Goal: Task Accomplishment & Management: Manage account settings

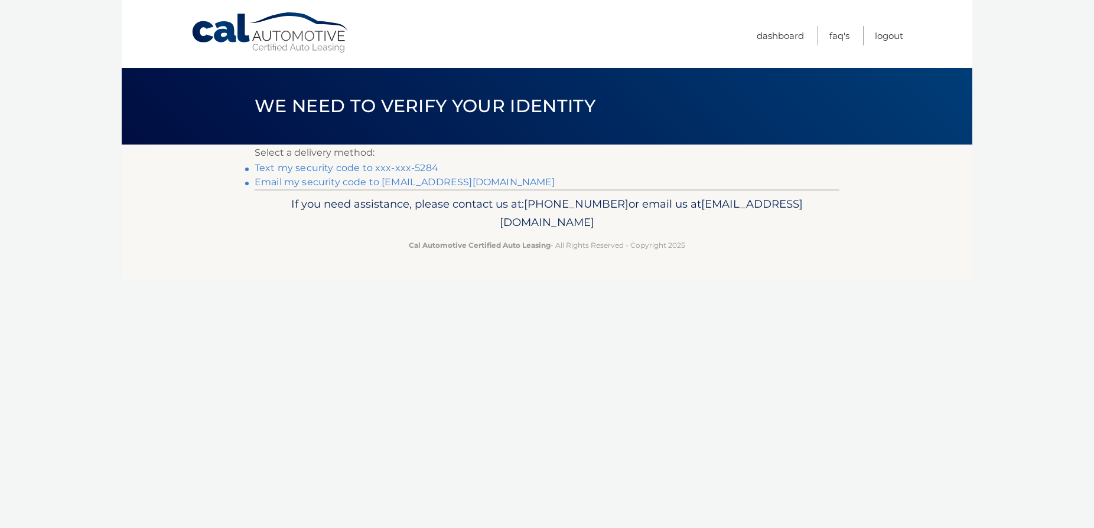
click at [255, 175] on li "Text my security code to xxx-xxx-5284" at bounding box center [547, 168] width 585 height 14
click at [288, 174] on link "Text my security code to xxx-xxx-5284" at bounding box center [347, 167] width 184 height 11
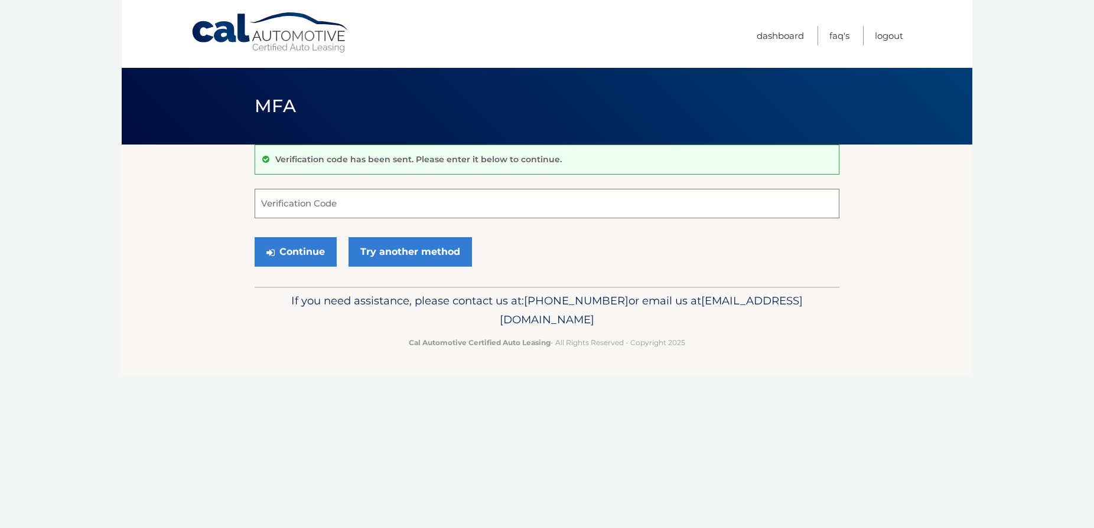
click at [288, 208] on input "Verification Code" at bounding box center [547, 204] width 585 height 30
type input "521952"
click at [255, 237] on button "Continue" at bounding box center [296, 252] width 82 height 30
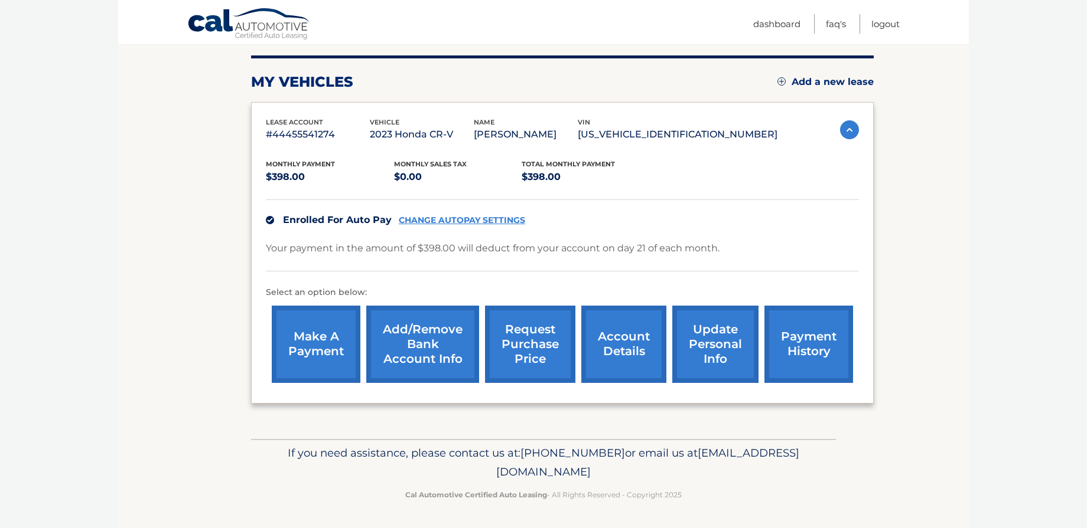
scroll to position [158, 0]
click at [614, 360] on link "account details" at bounding box center [623, 344] width 85 height 77
click at [533, 372] on link "request purchase price" at bounding box center [530, 344] width 90 height 77
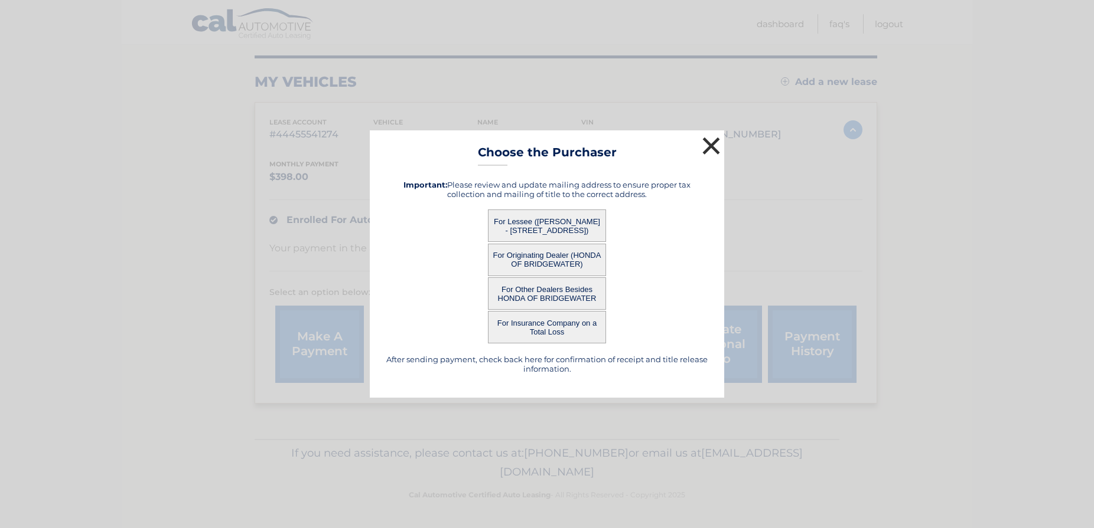
click at [708, 138] on button "×" at bounding box center [711, 146] width 24 height 24
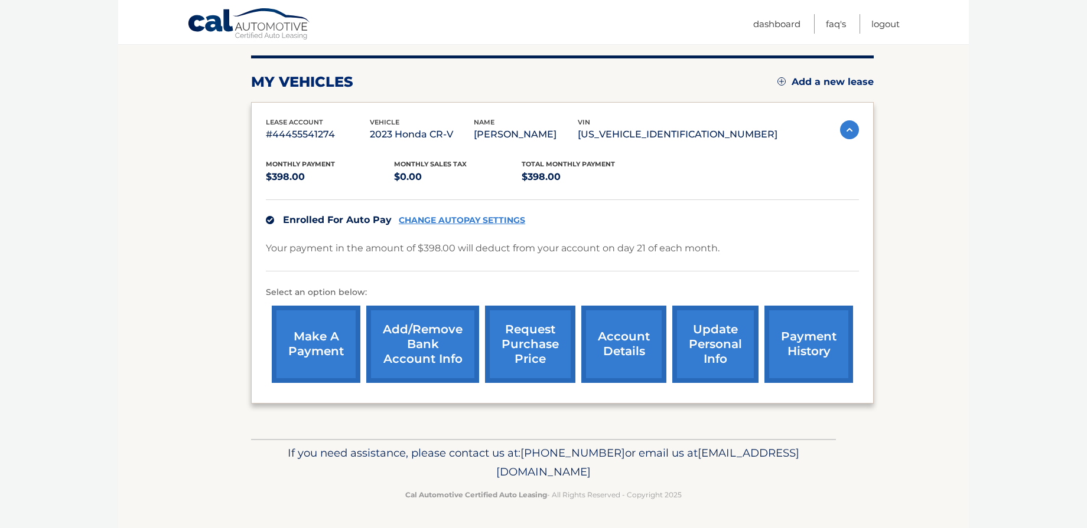
click at [621, 365] on link "account details" at bounding box center [623, 344] width 85 height 77
click at [620, 365] on link "account details" at bounding box center [623, 344] width 85 height 77
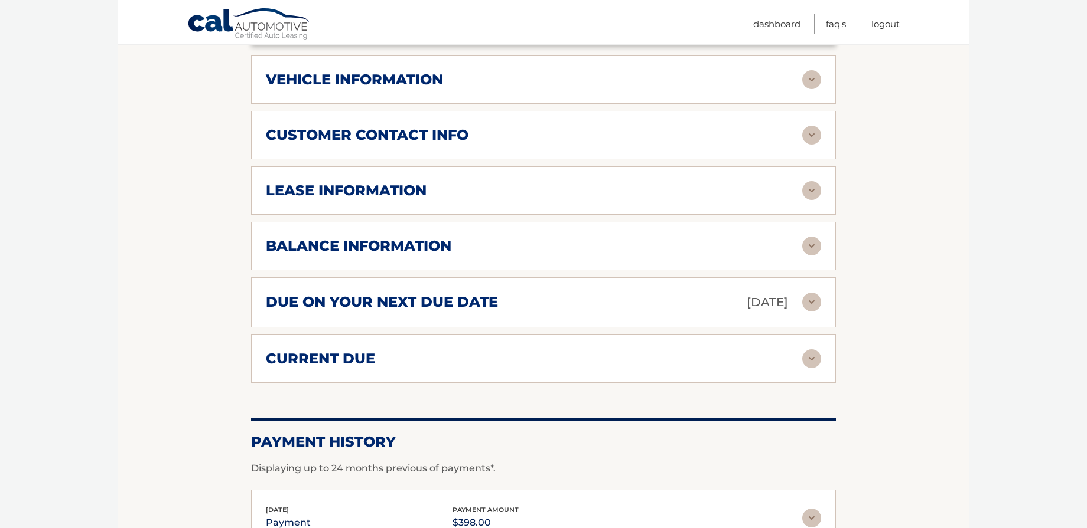
scroll to position [520, 0]
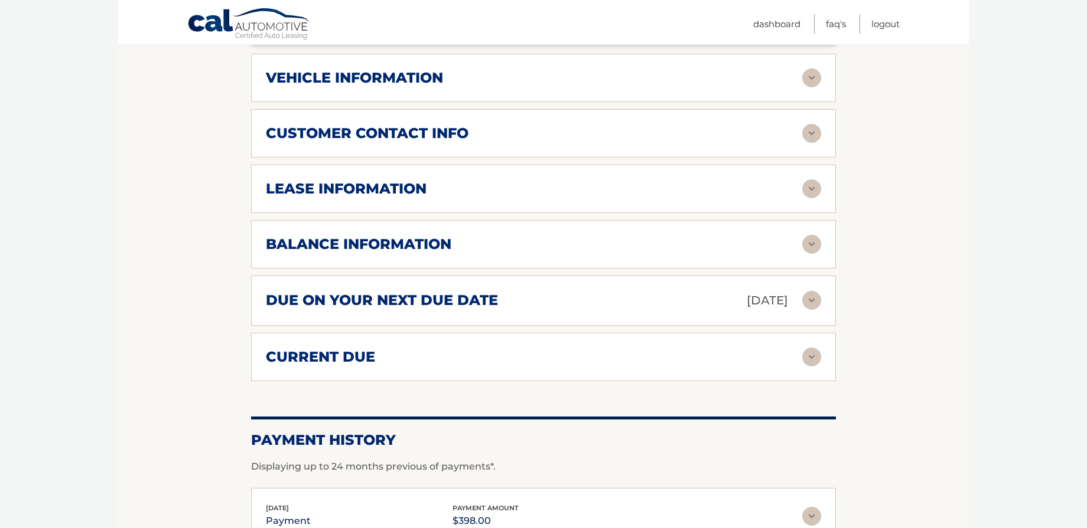
click at [813, 198] on img at bounding box center [811, 189] width 19 height 19
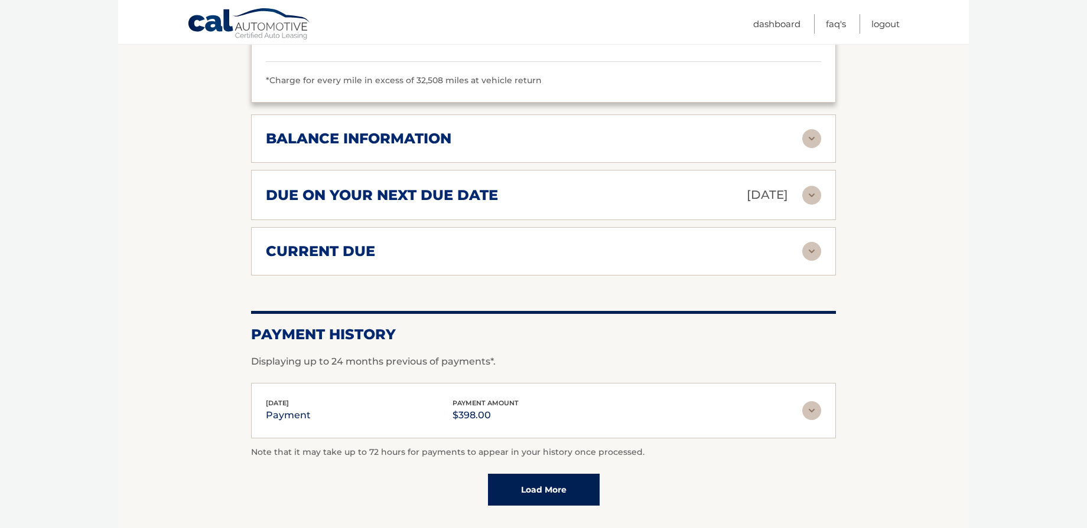
scroll to position [887, 0]
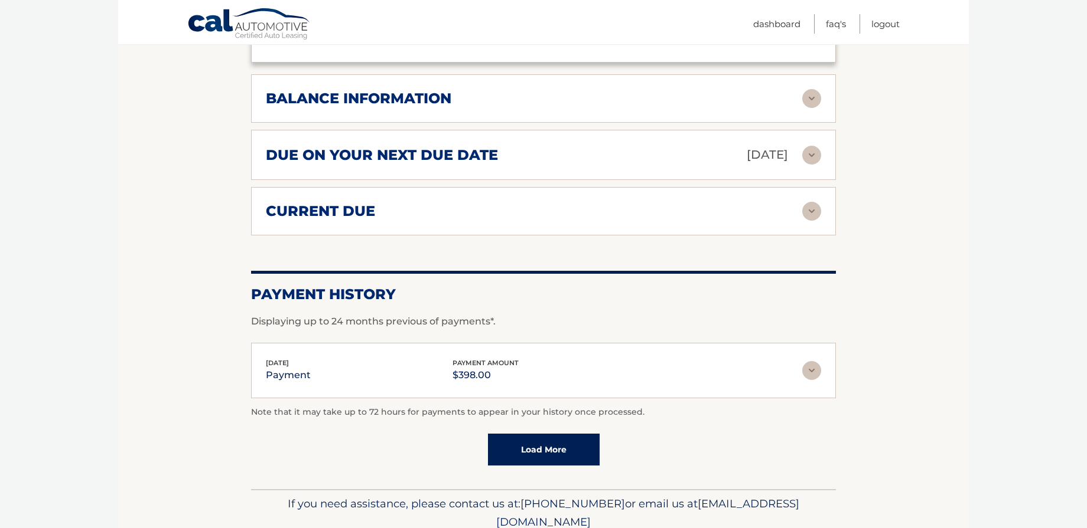
click at [814, 108] on img at bounding box center [811, 98] width 19 height 19
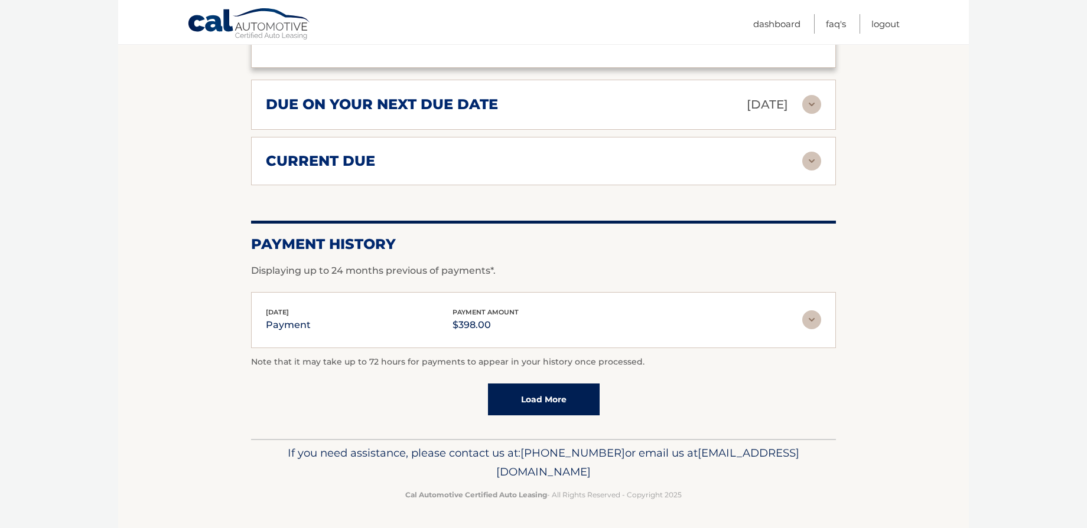
scroll to position [1112, 0]
click at [814, 99] on img at bounding box center [811, 104] width 19 height 19
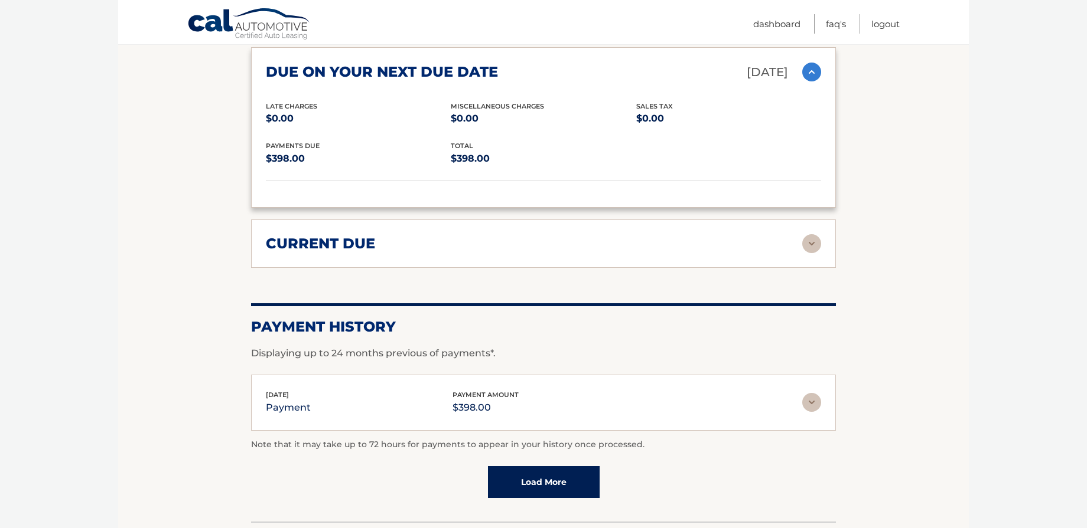
click at [814, 81] on img at bounding box center [811, 72] width 19 height 19
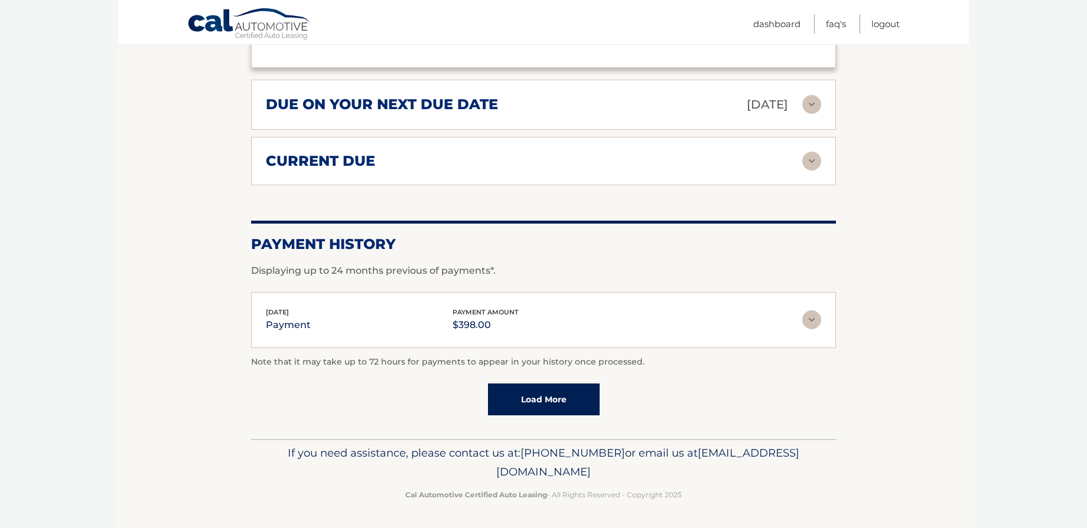
click at [811, 155] on img at bounding box center [811, 161] width 19 height 19
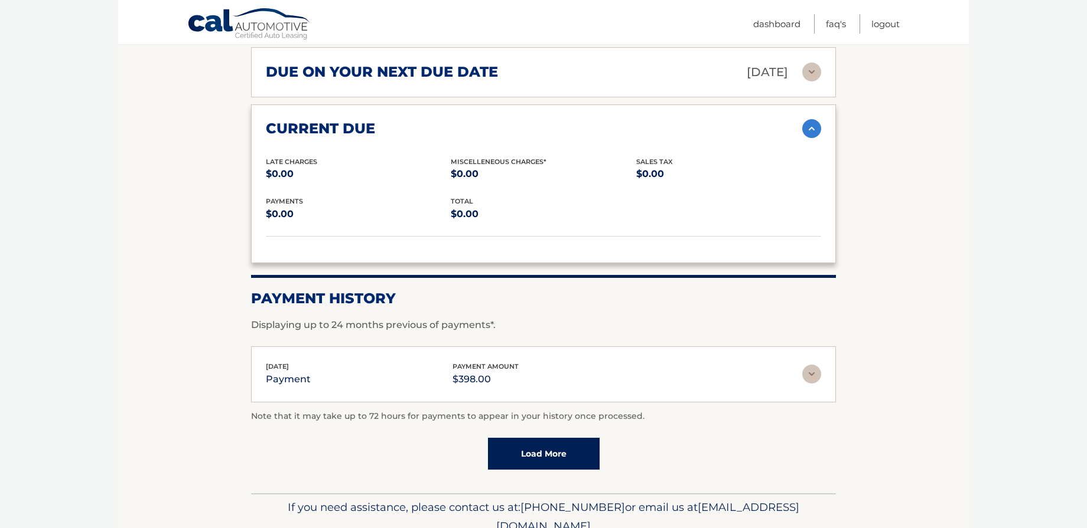
click at [811, 138] on img at bounding box center [811, 128] width 19 height 19
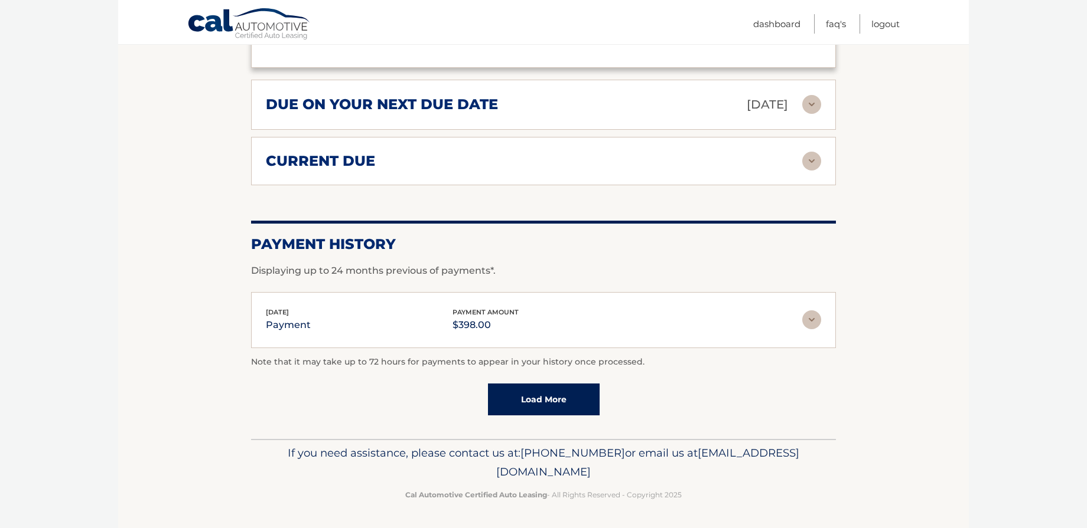
scroll to position [1113, 0]
click at [530, 396] on link "Load More" at bounding box center [544, 400] width 112 height 32
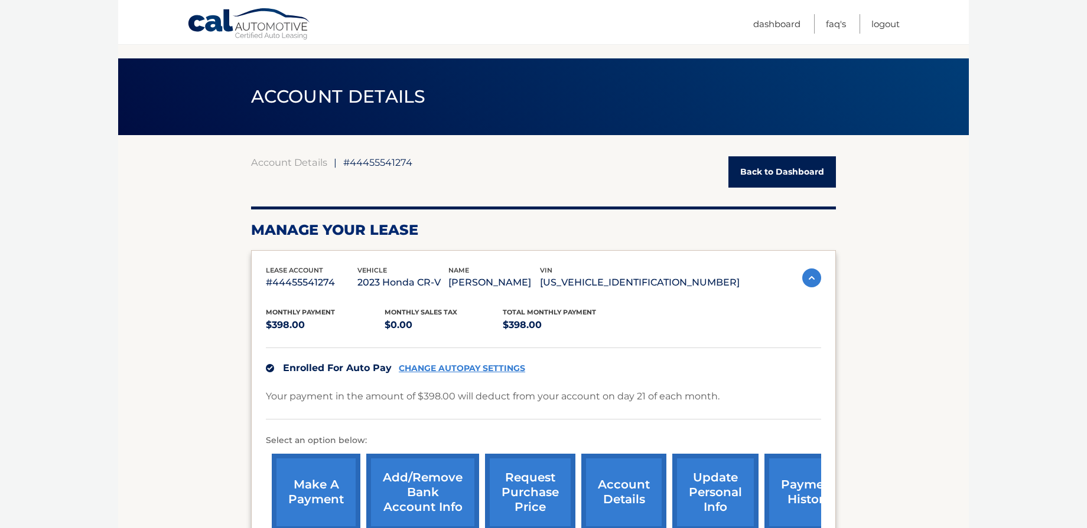
scroll to position [0, 0]
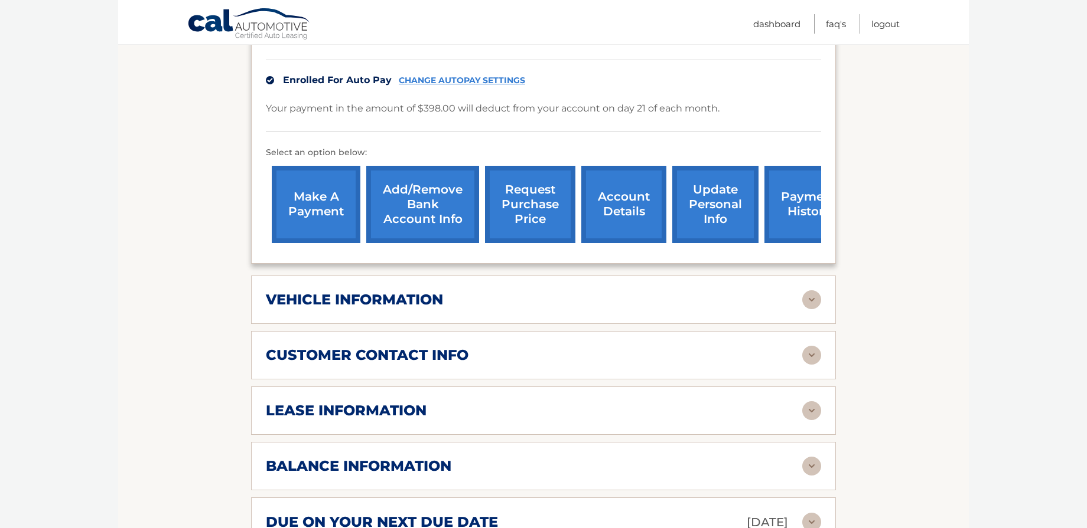
scroll to position [313, 0]
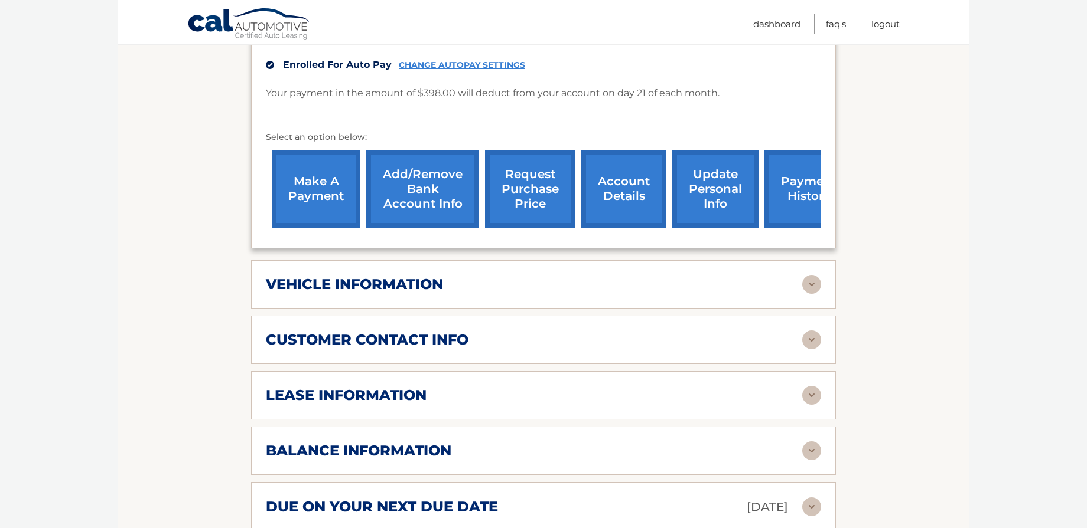
click at [814, 294] on img at bounding box center [811, 284] width 19 height 19
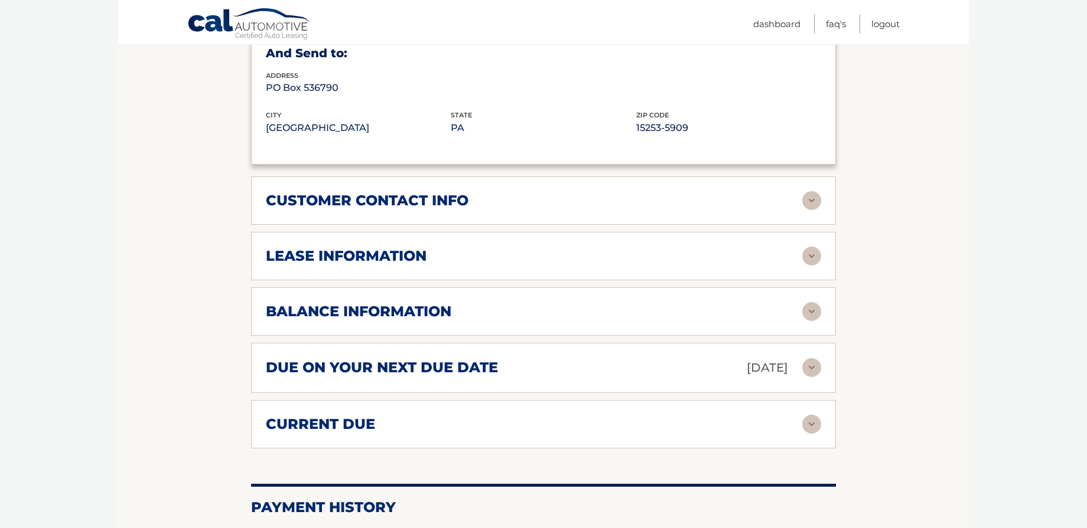
scroll to position [739, 0]
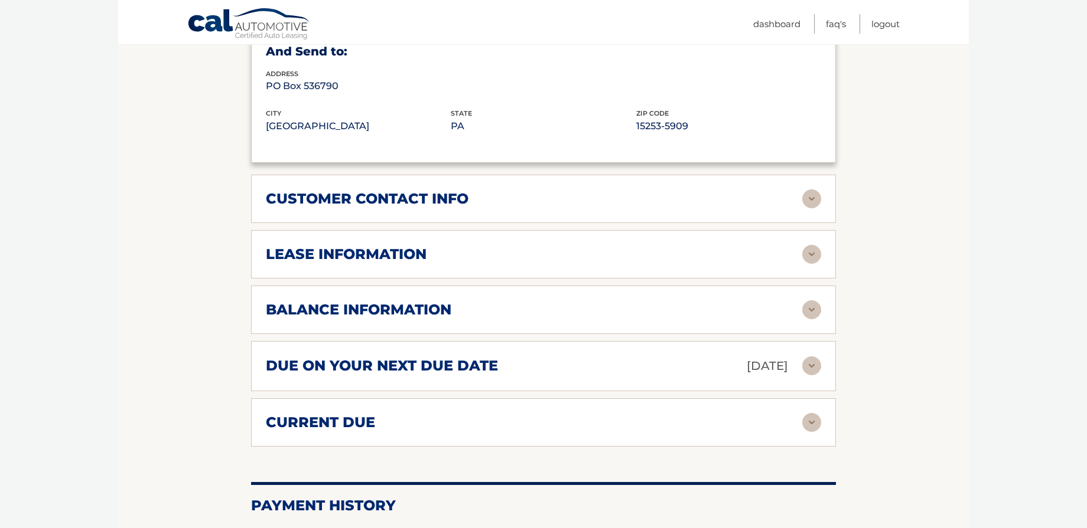
click at [815, 208] on img at bounding box center [811, 199] width 19 height 19
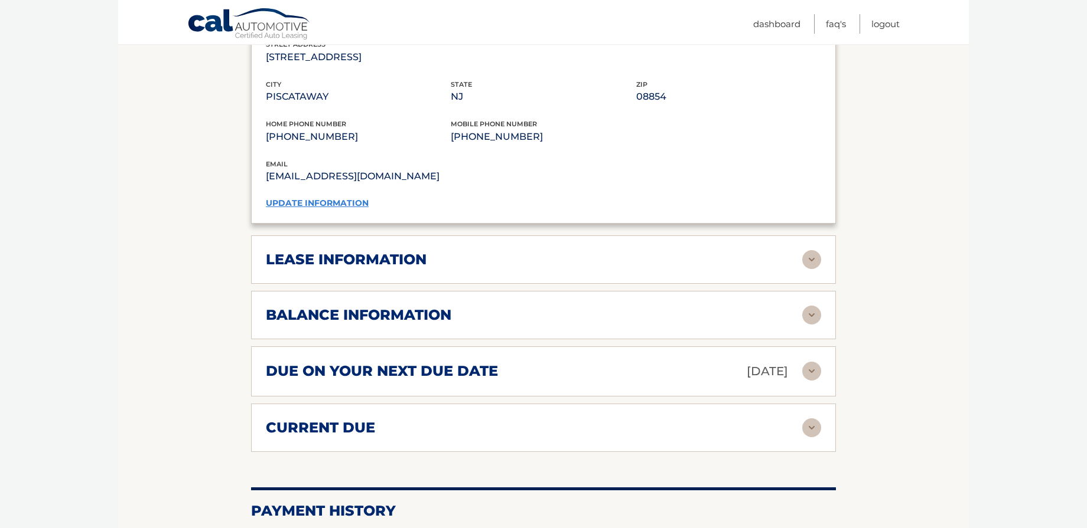
scroll to position [969, 0]
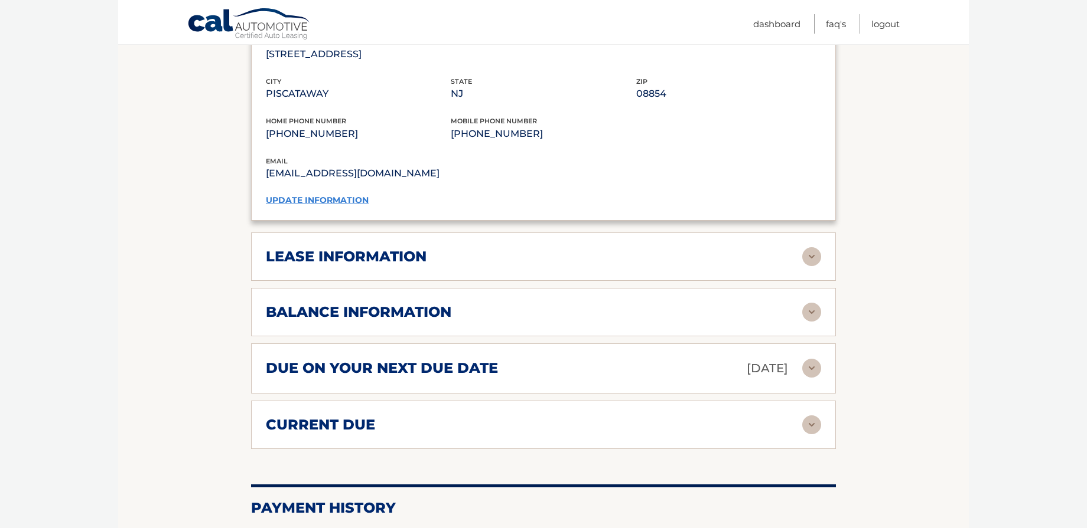
click at [811, 266] on img at bounding box center [811, 256] width 19 height 19
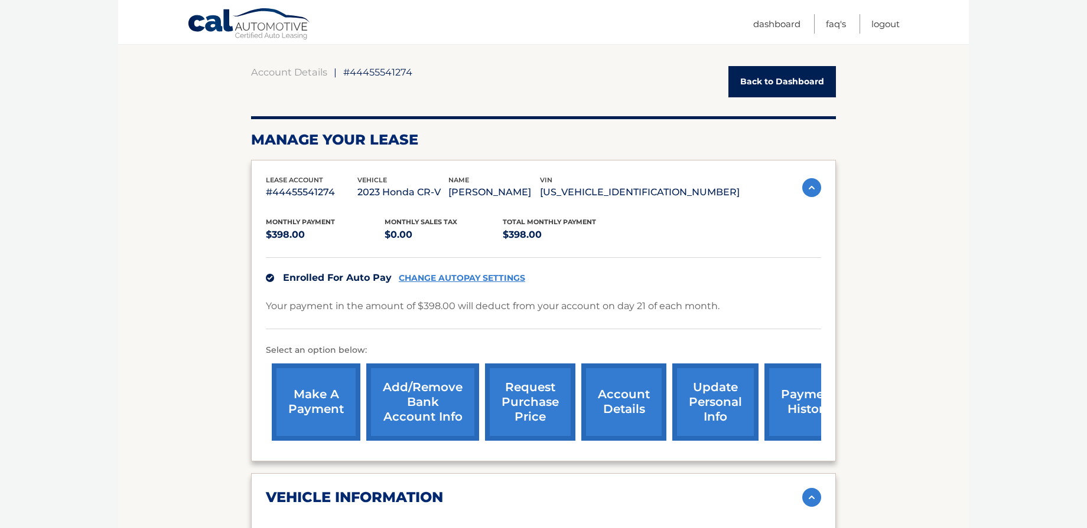
scroll to position [100, 0]
click at [549, 424] on link "request purchase price" at bounding box center [530, 401] width 90 height 77
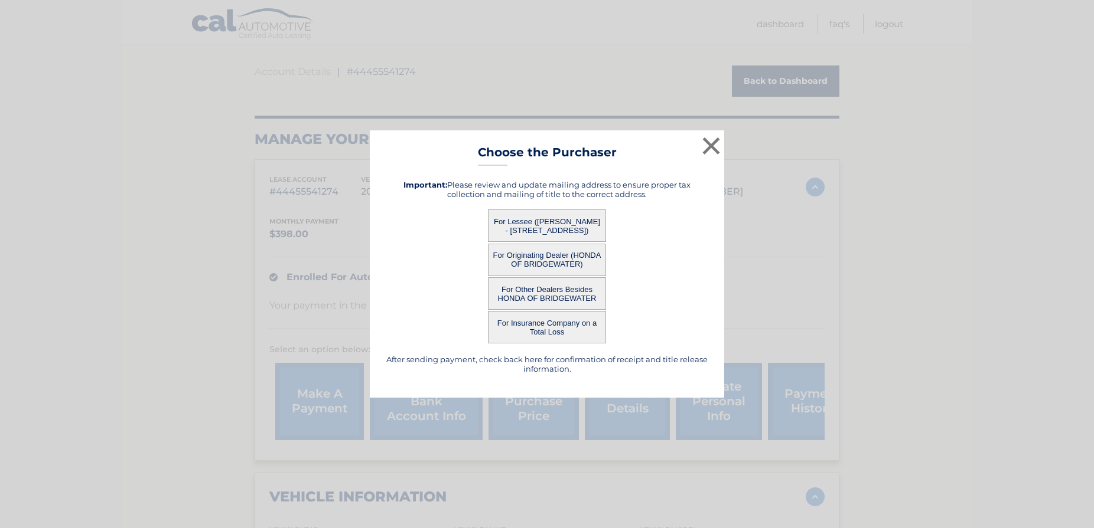
click at [537, 231] on button "For Lessee ([PERSON_NAME] - [STREET_ADDRESS])" at bounding box center [547, 226] width 118 height 32
click at [548, 230] on button "For Lessee ([PERSON_NAME] - [STREET_ADDRESS])" at bounding box center [547, 226] width 118 height 32
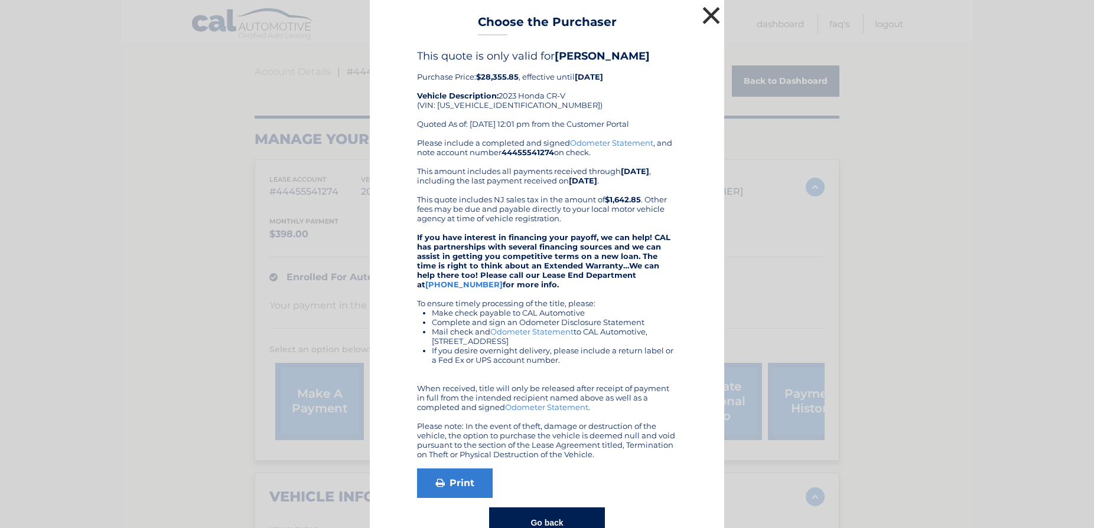
click at [707, 14] on button "×" at bounding box center [711, 16] width 24 height 24
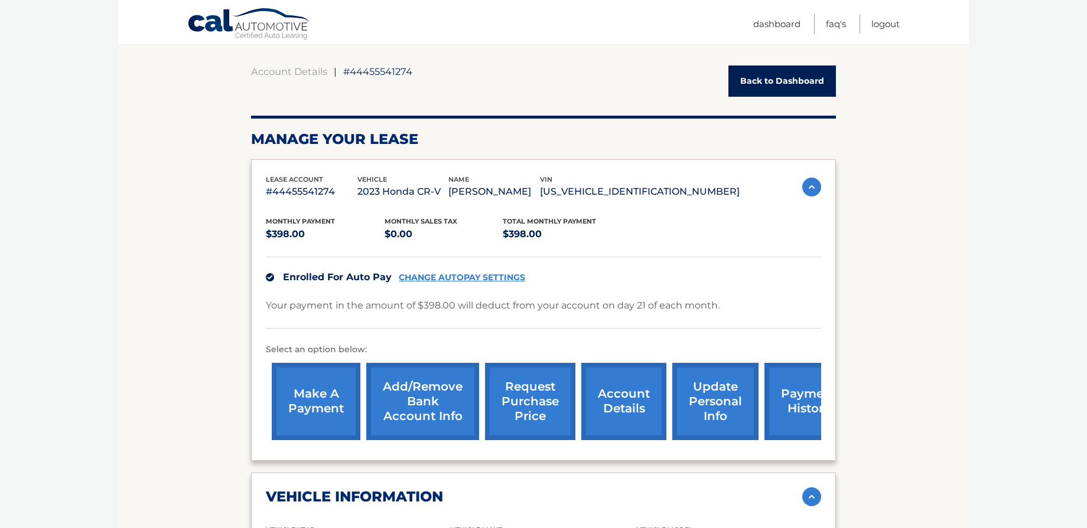
scroll to position [0, 0]
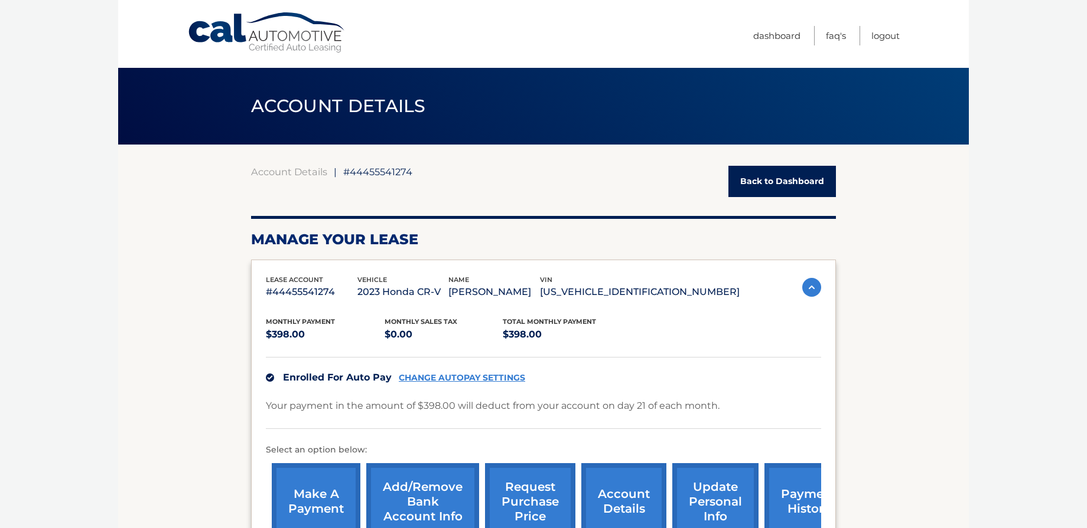
click at [803, 180] on link "Back to Dashboard" at bounding box center [781, 181] width 107 height 31
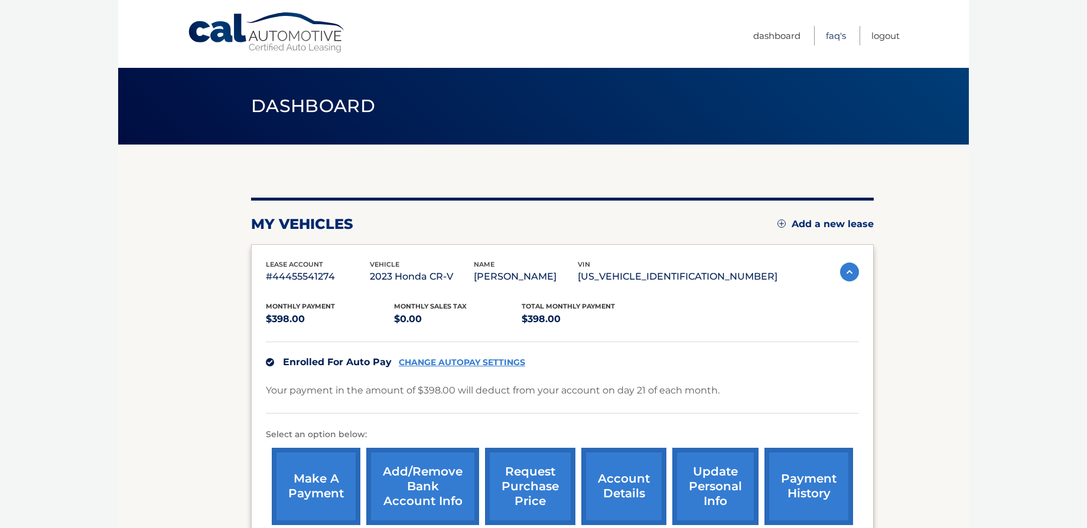
click at [826, 34] on link "FAQ's" at bounding box center [836, 35] width 20 height 19
